Goal: Task Accomplishment & Management: Complete application form

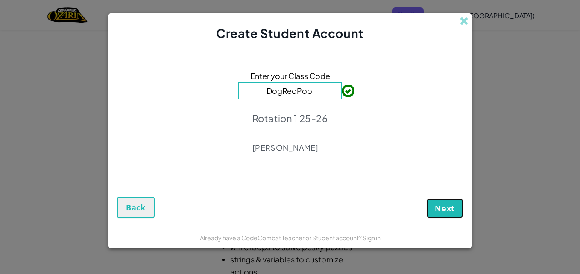
click at [459, 199] on button "Next" at bounding box center [445, 209] width 36 height 20
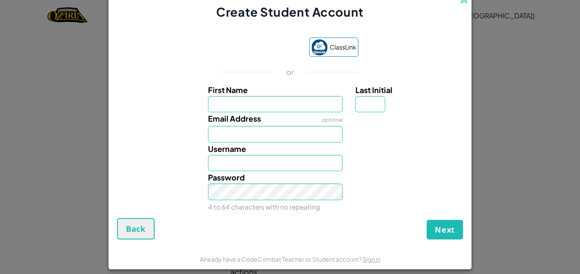
click at [243, 237] on div "Next Back" at bounding box center [290, 228] width 346 height 21
click at [460, 0] on span at bounding box center [464, -1] width 9 height 9
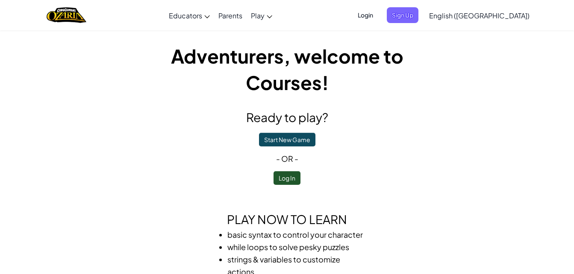
click at [378, 13] on span "Login" at bounding box center [365, 15] width 26 height 16
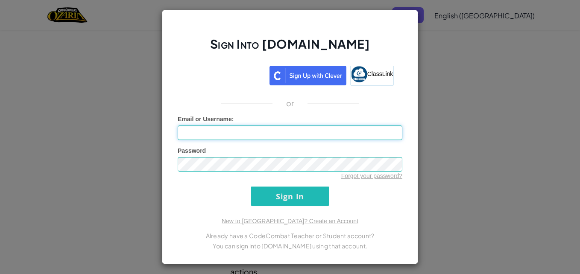
type input "DeclanK80472916"
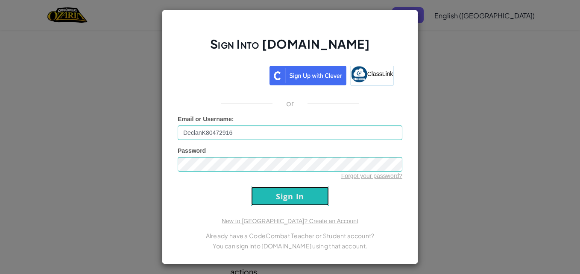
click at [300, 200] on input "Sign In" at bounding box center [290, 196] width 78 height 19
